Goal: Task Accomplishment & Management: Manage account settings

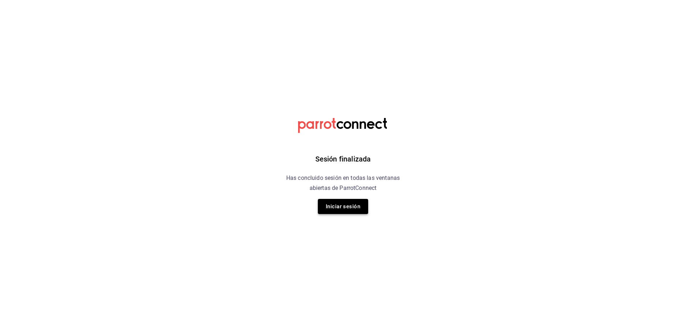
click at [348, 204] on button "Iniciar sesión" at bounding box center [343, 206] width 50 height 15
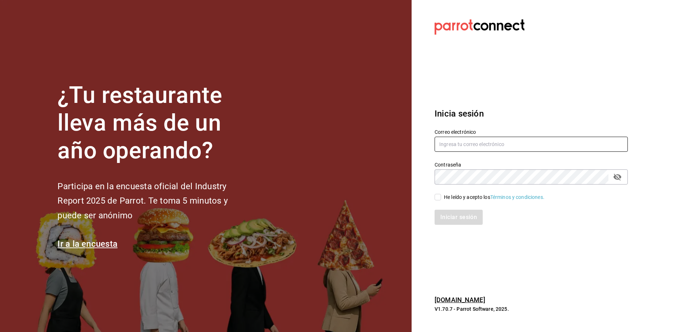
click at [488, 144] on input "text" at bounding box center [531, 144] width 193 height 15
type input "mardx212@gmail.com"
click at [437, 195] on input "He leído y acepto los Términos y condiciones." at bounding box center [438, 197] width 6 height 6
checkbox input "true"
click at [448, 211] on button "Iniciar sesión" at bounding box center [459, 216] width 49 height 15
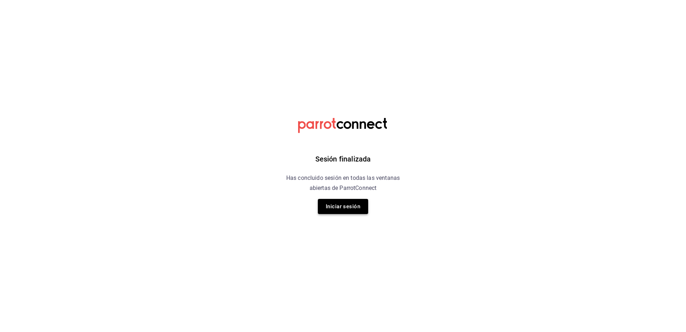
click at [339, 207] on button "Iniciar sesión" at bounding box center [343, 206] width 50 height 15
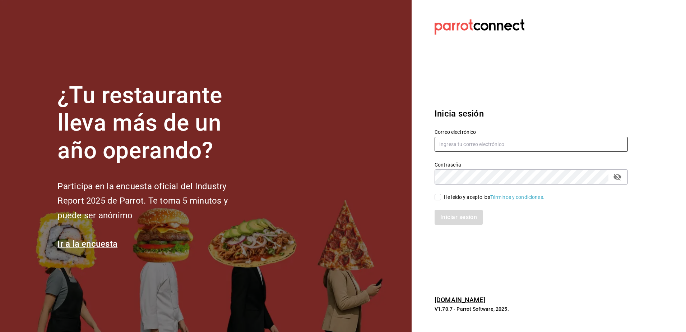
click at [467, 137] on input "text" at bounding box center [531, 144] width 193 height 15
type input "[EMAIL_ADDRESS][DOMAIN_NAME]"
click at [438, 196] on input "He leído y acepto los Términos y condiciones." at bounding box center [438, 197] width 6 height 6
checkbox input "true"
click at [461, 215] on button "Iniciar sesión" at bounding box center [459, 216] width 49 height 15
